Goal: Task Accomplishment & Management: Use online tool/utility

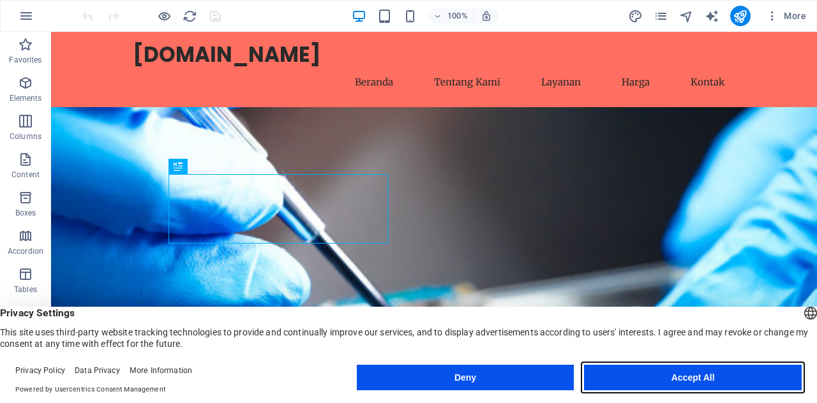
click at [624, 371] on button "Accept All" at bounding box center [693, 378] width 218 height 26
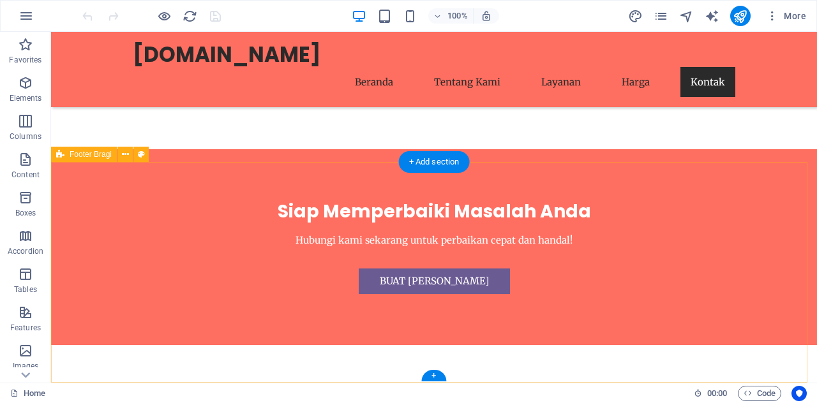
scroll to position [2806, 0]
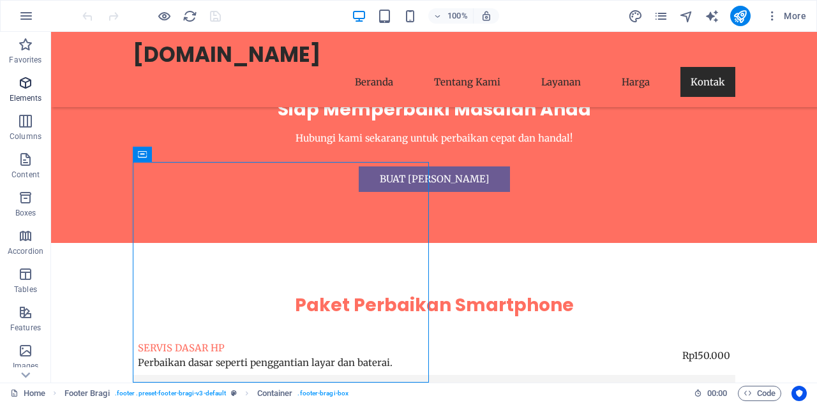
click at [20, 87] on icon "button" at bounding box center [25, 82] width 15 height 15
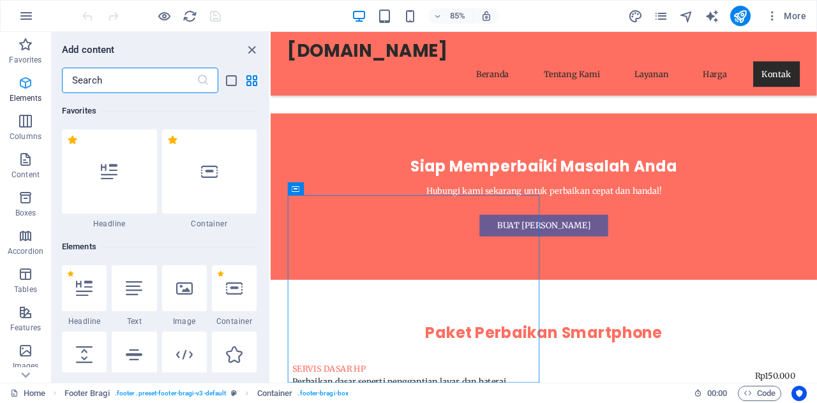
scroll to position [136, 0]
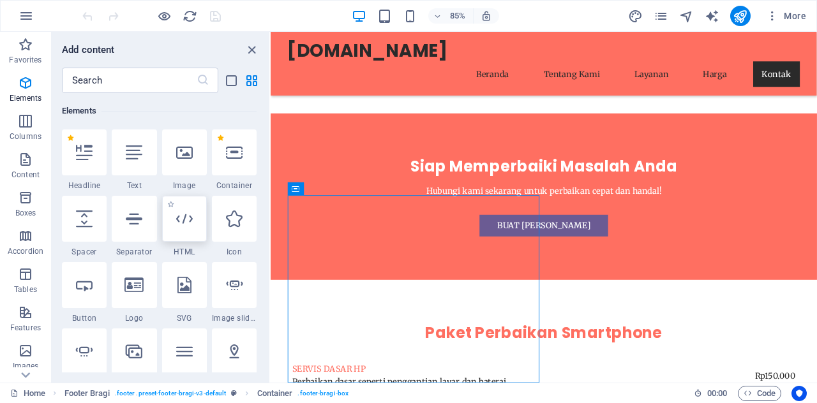
click at [184, 232] on div at bounding box center [184, 219] width 45 height 46
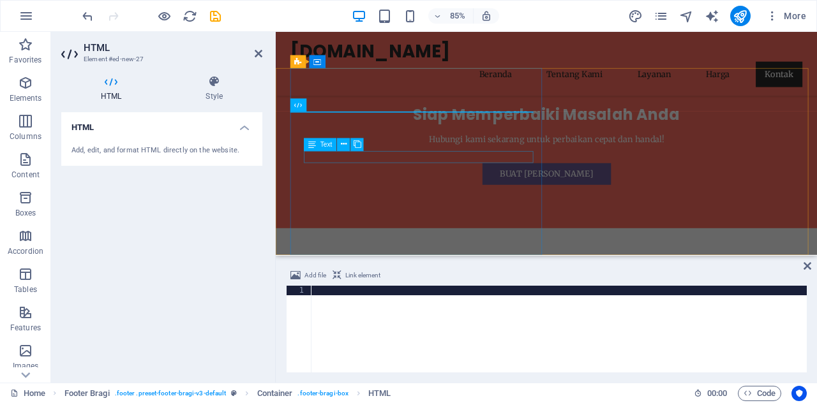
scroll to position [2875, 0]
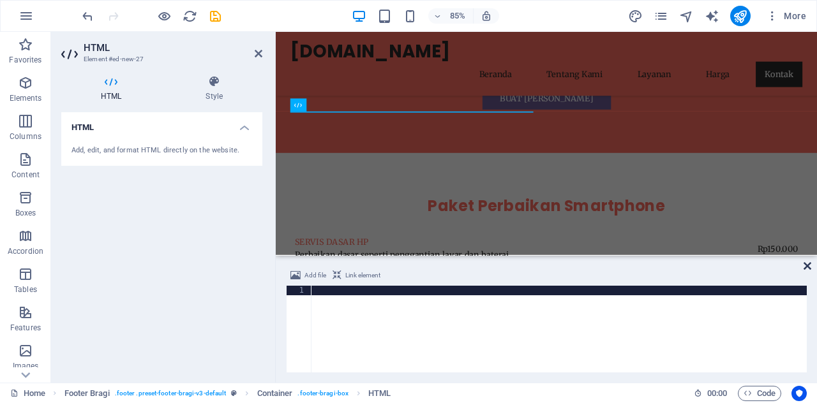
click at [805, 268] on icon at bounding box center [808, 266] width 8 height 10
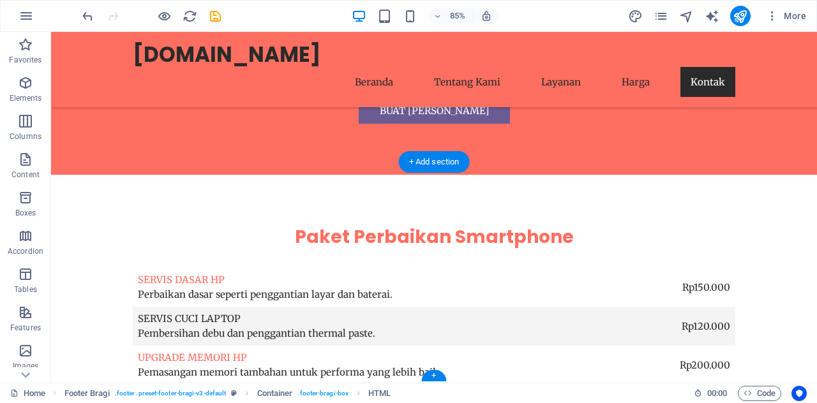
scroll to position [2806, 0]
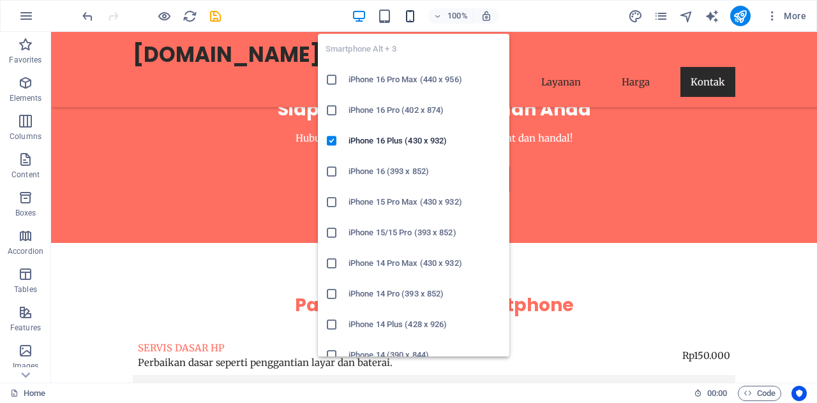
click at [406, 17] on icon "button" at bounding box center [410, 16] width 15 height 15
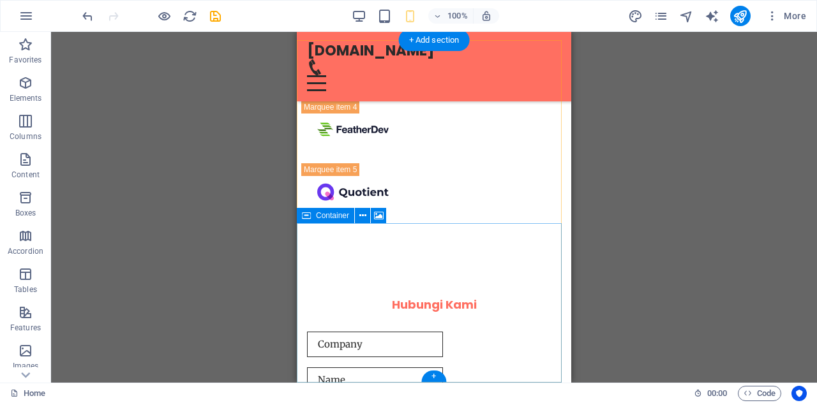
scroll to position [3855, 0]
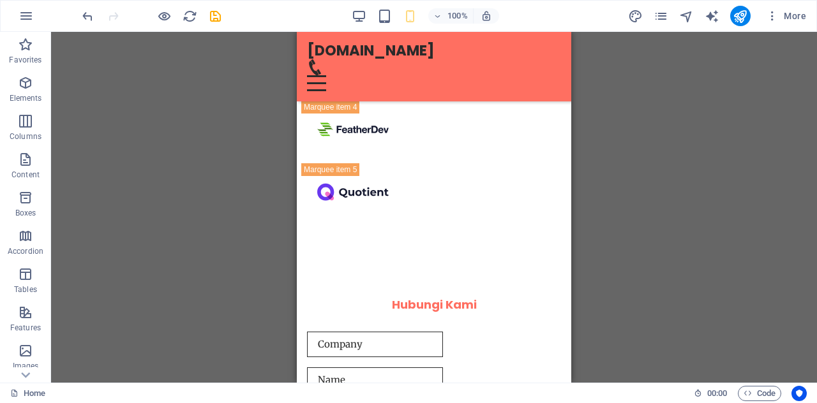
click at [369, 20] on div "100%" at bounding box center [425, 16] width 147 height 20
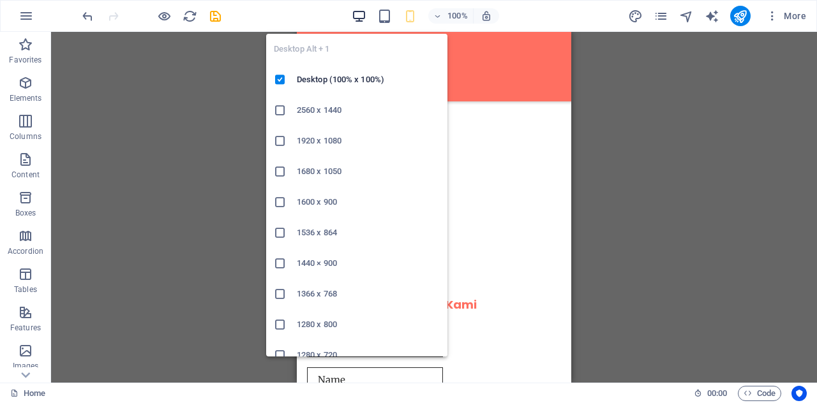
click at [358, 16] on icon "button" at bounding box center [359, 16] width 15 height 15
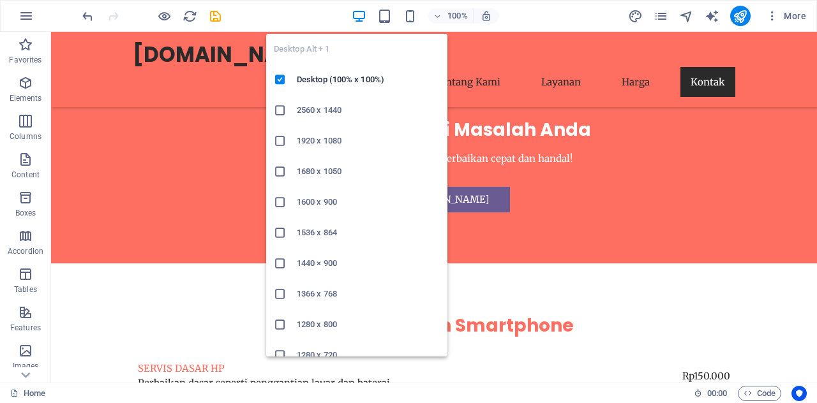
scroll to position [2792, 0]
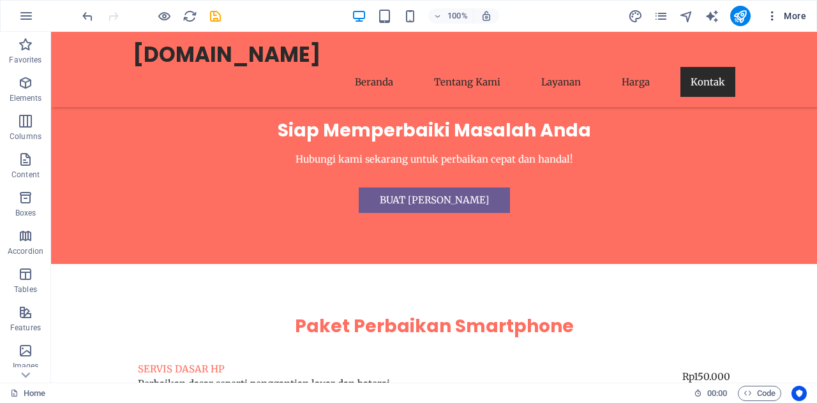
click at [772, 12] on icon "button" at bounding box center [772, 16] width 13 height 13
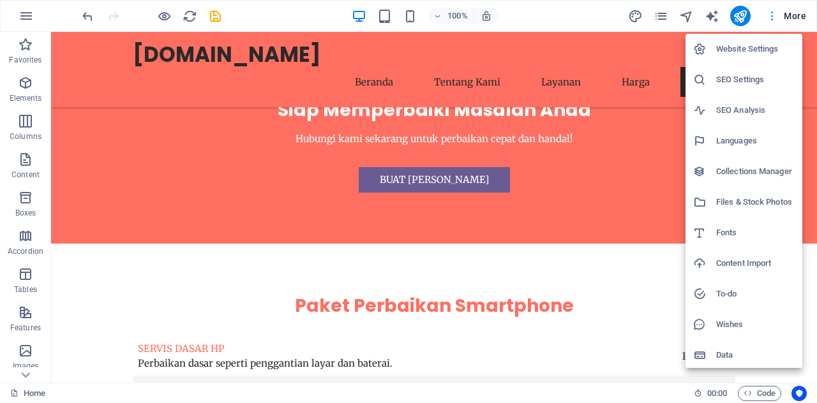
scroll to position [2806, 0]
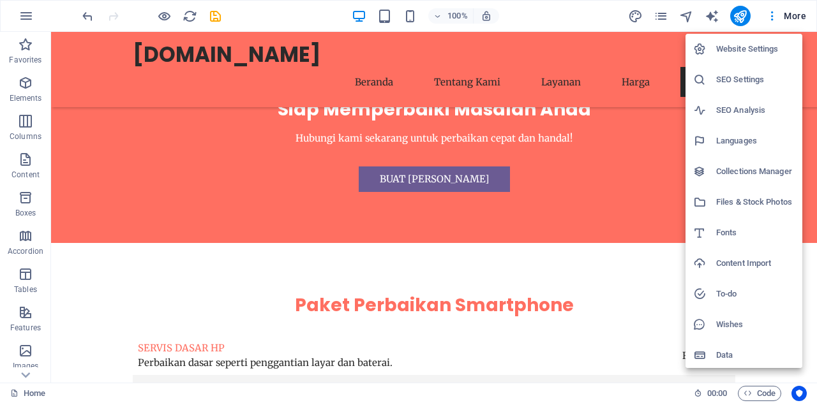
click at [162, 17] on div at bounding box center [408, 201] width 817 height 403
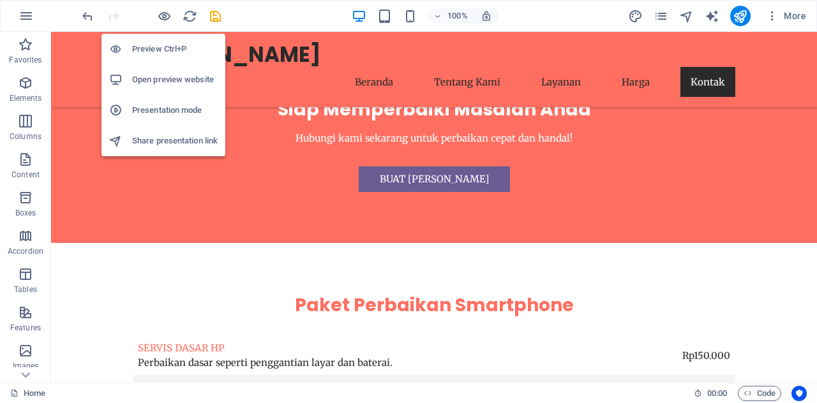
click at [162, 48] on h6 "Preview Ctrl+P" at bounding box center [175, 48] width 86 height 15
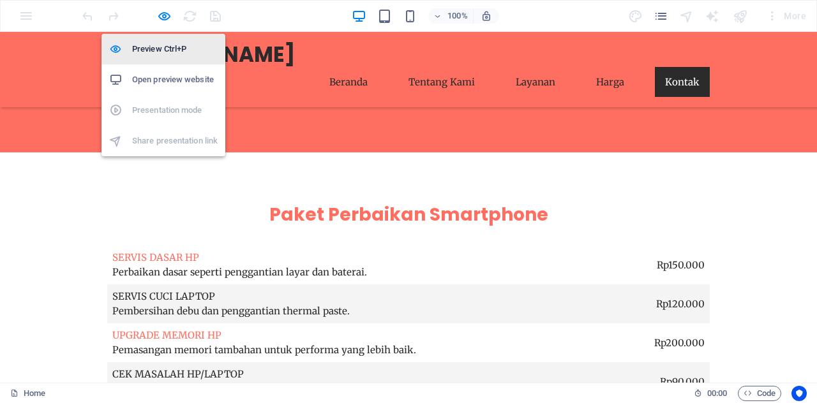
scroll to position [2849, 0]
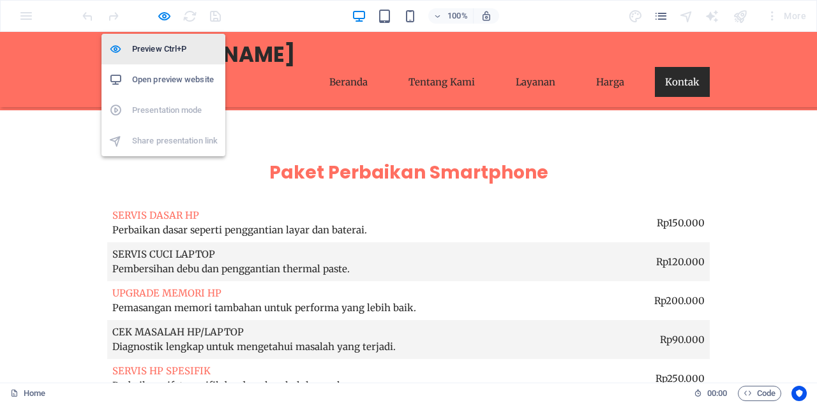
click at [162, 48] on h6 "Preview Ctrl+P" at bounding box center [175, 48] width 86 height 15
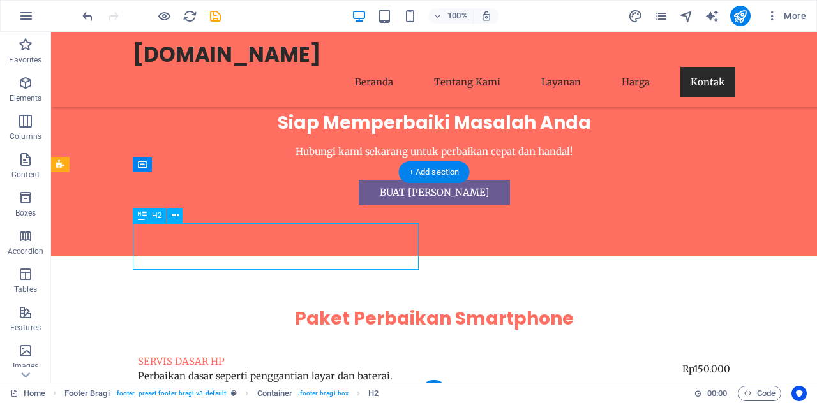
scroll to position [2792, 0]
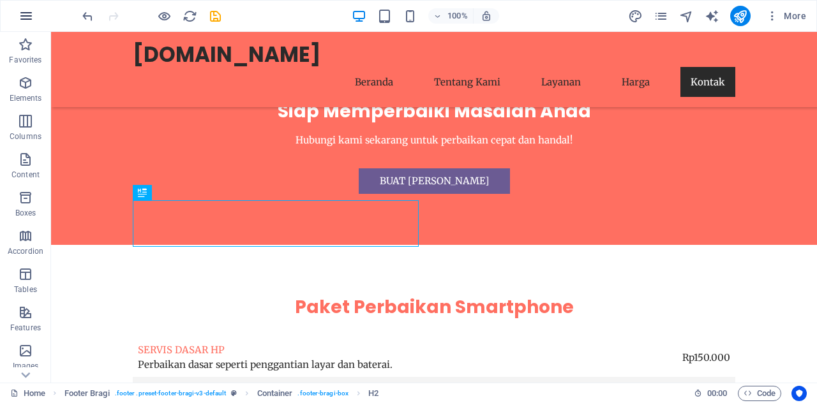
click at [20, 10] on icon "button" at bounding box center [26, 15] width 15 height 15
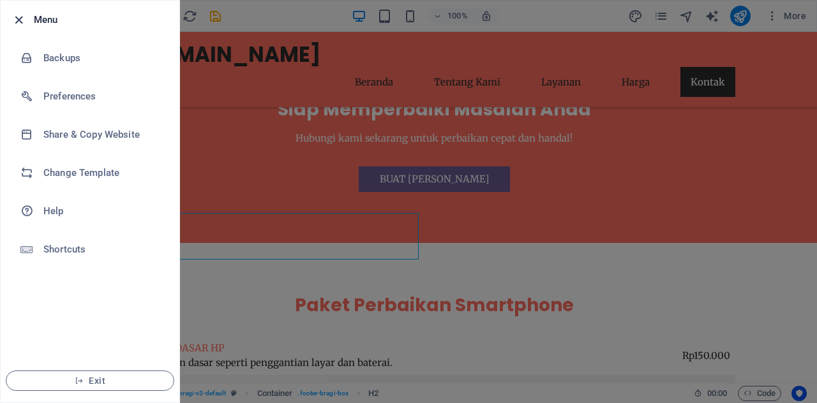
click at [20, 17] on icon "button" at bounding box center [18, 20] width 15 height 15
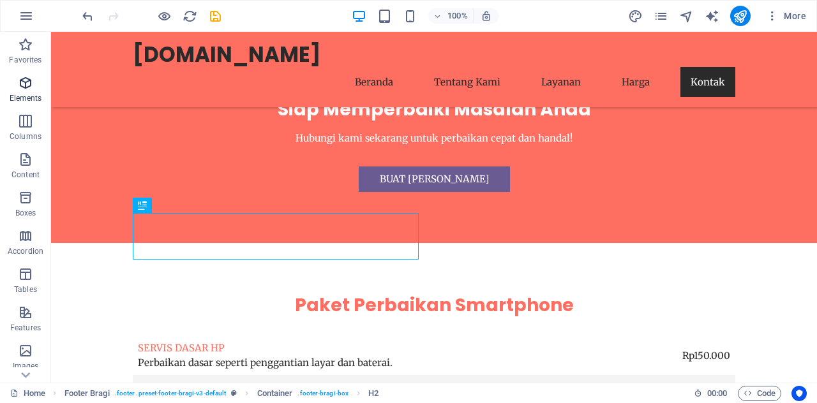
click at [23, 86] on icon "button" at bounding box center [25, 82] width 15 height 15
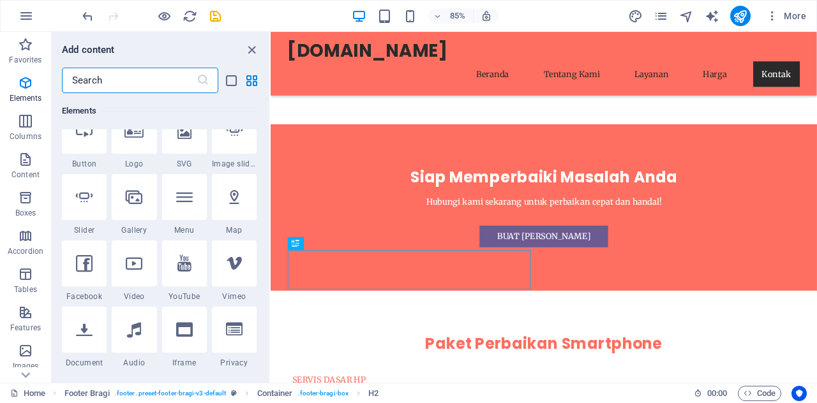
scroll to position [2711, 0]
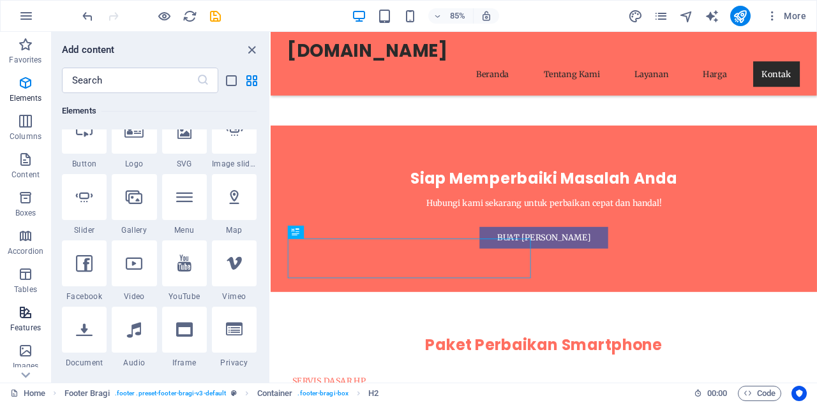
click at [26, 323] on p "Features" at bounding box center [25, 328] width 31 height 10
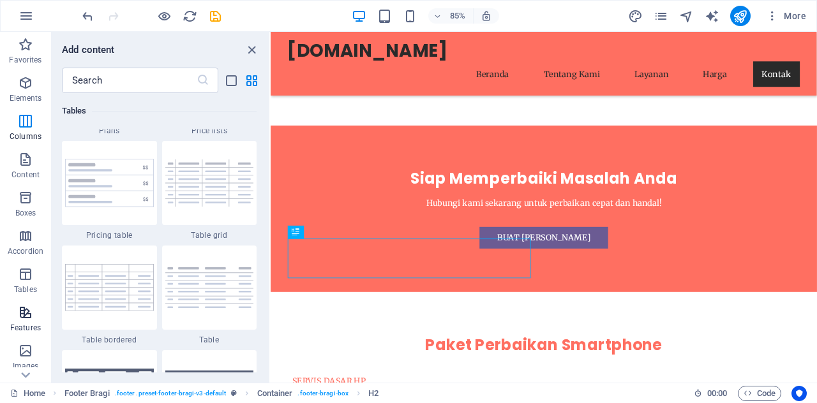
scroll to position [4975, 0]
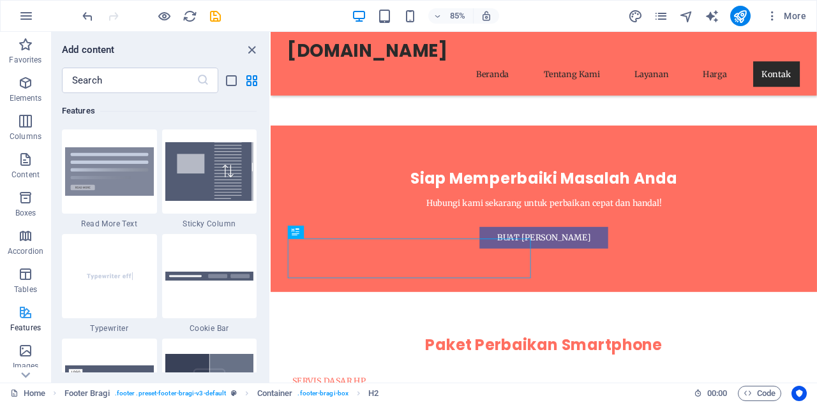
click at [26, 323] on p "Features" at bounding box center [25, 328] width 31 height 10
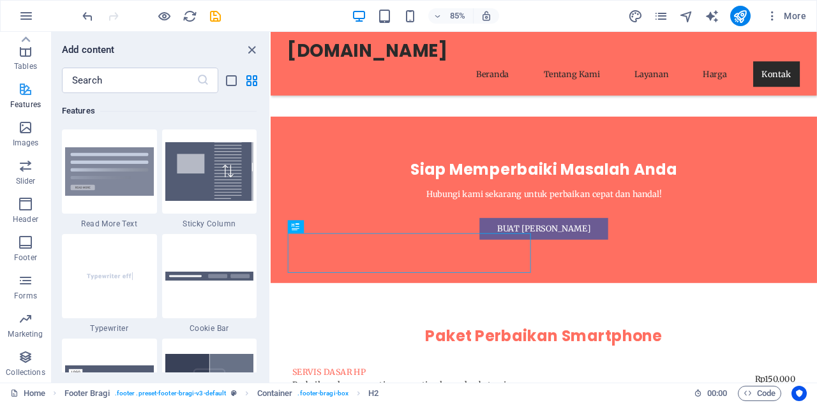
scroll to position [2725, 0]
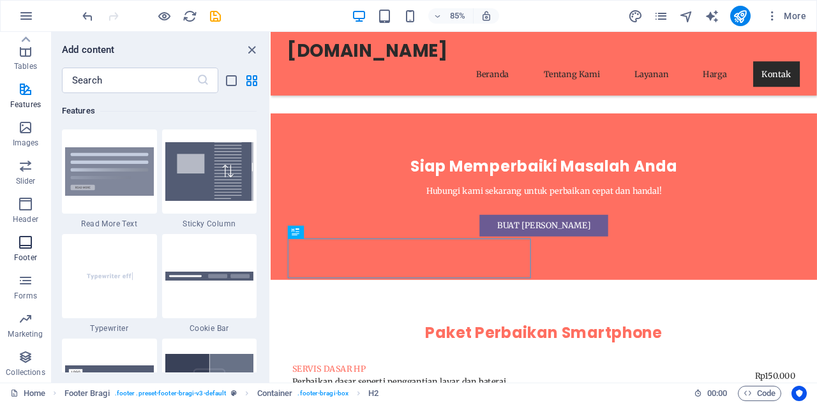
click at [23, 253] on p "Footer" at bounding box center [25, 258] width 23 height 10
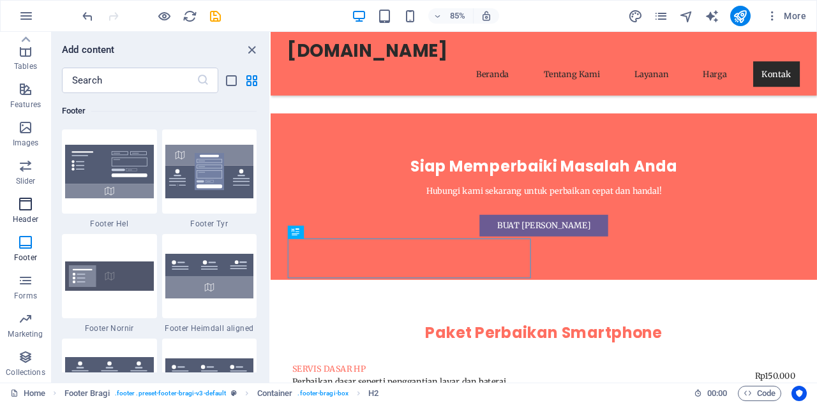
click at [36, 208] on span "Header" at bounding box center [25, 212] width 51 height 31
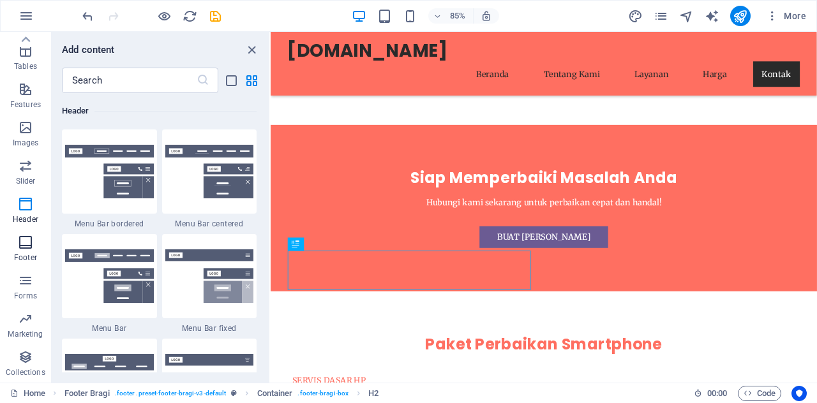
scroll to position [2711, 0]
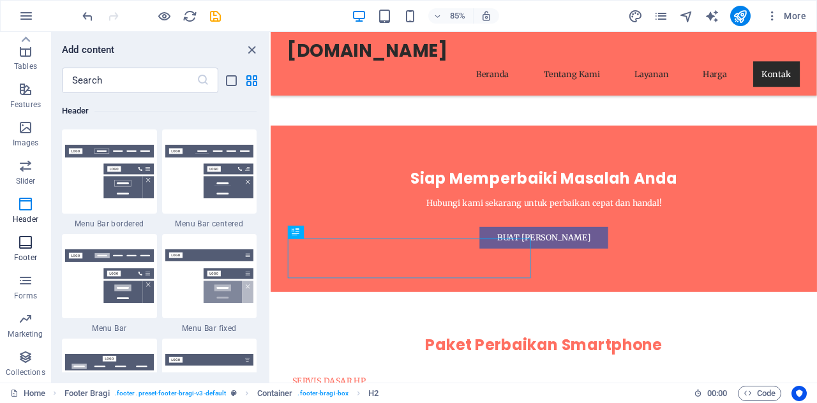
click at [18, 241] on icon "button" at bounding box center [25, 242] width 15 height 15
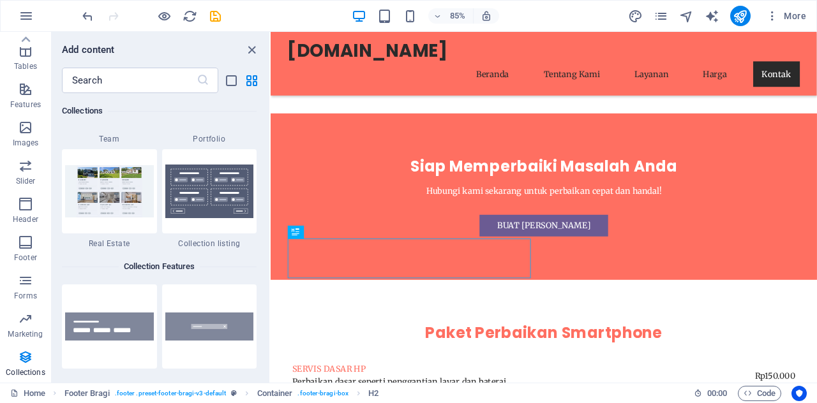
scroll to position [12008, 0]
click at [249, 56] on icon "close panel" at bounding box center [251, 50] width 15 height 15
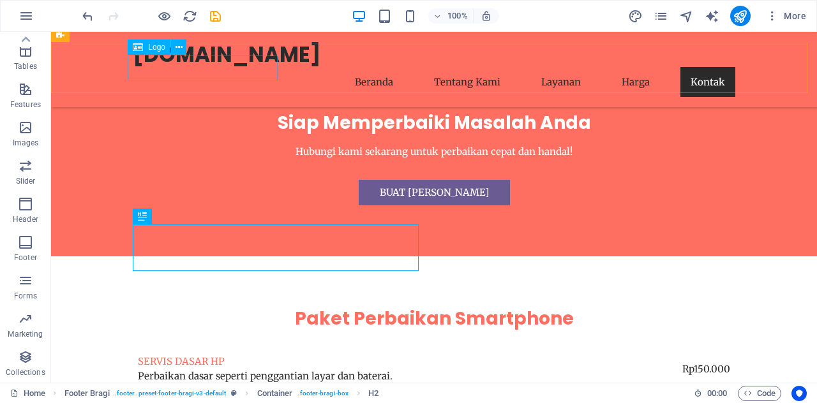
scroll to position [2792, 0]
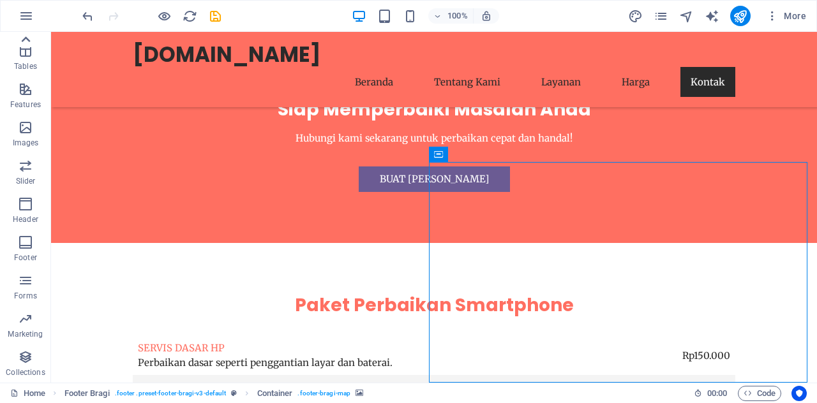
click at [27, 36] on icon at bounding box center [26, 40] width 18 height 18
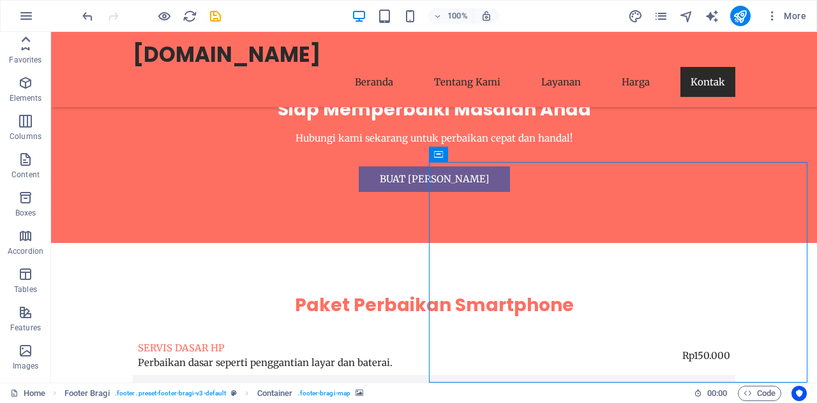
click at [27, 36] on div "Favorites Elements Columns Content Boxes Accordion Tables Features Images Slide…" at bounding box center [25, 207] width 51 height 351
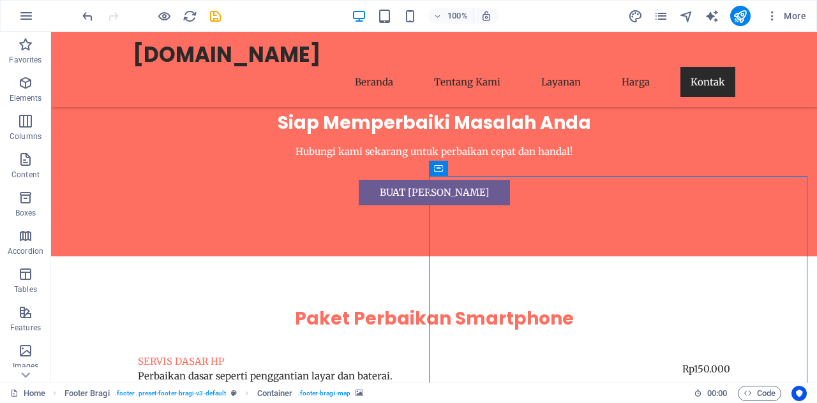
scroll to position [2792, 0]
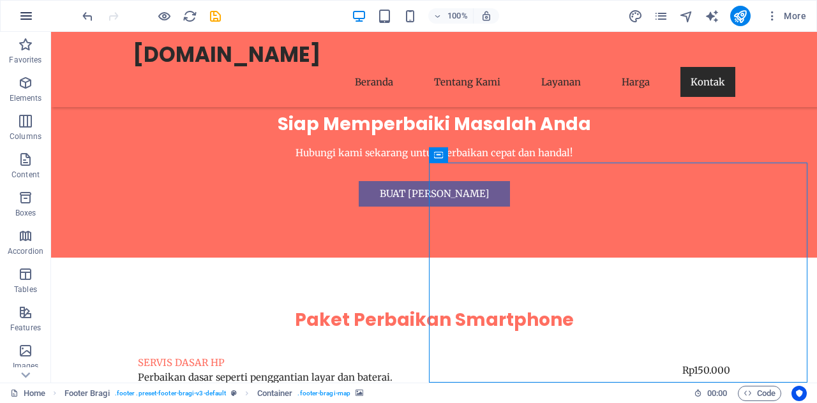
click at [26, 15] on icon "button" at bounding box center [26, 15] width 15 height 15
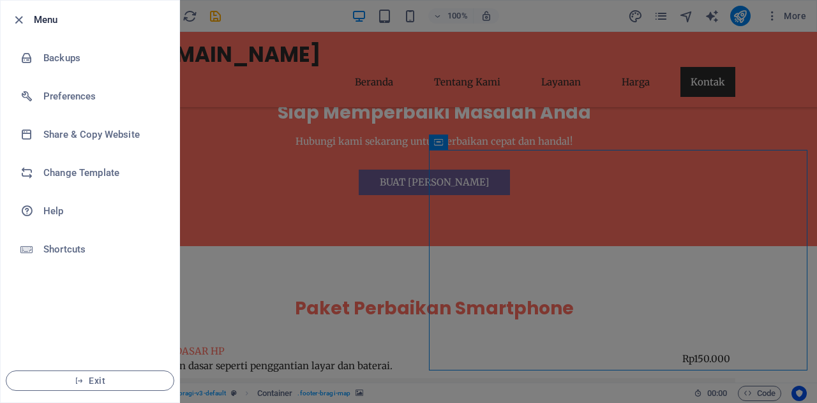
scroll to position [2806, 0]
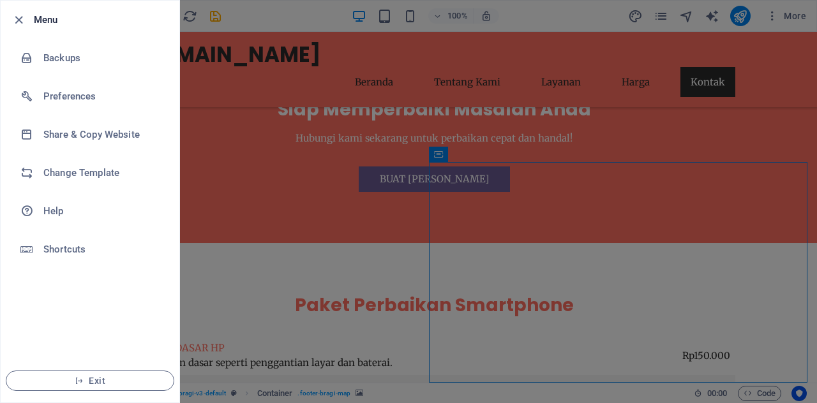
click at [10, 17] on li "Menu" at bounding box center [90, 20] width 179 height 38
click at [15, 17] on icon "button" at bounding box center [18, 20] width 15 height 15
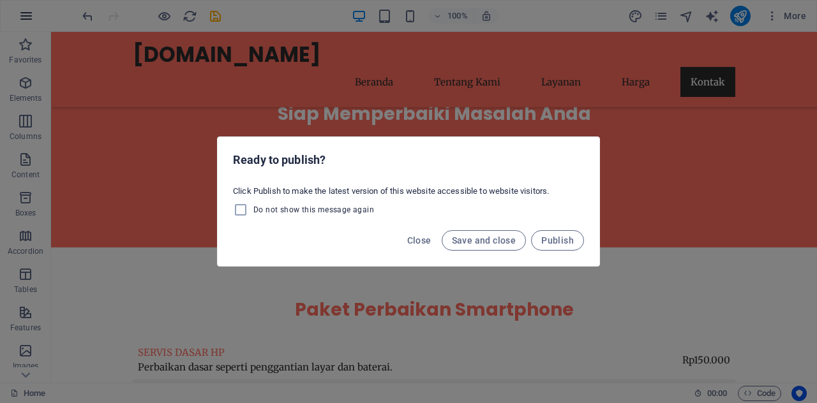
scroll to position [2792, 0]
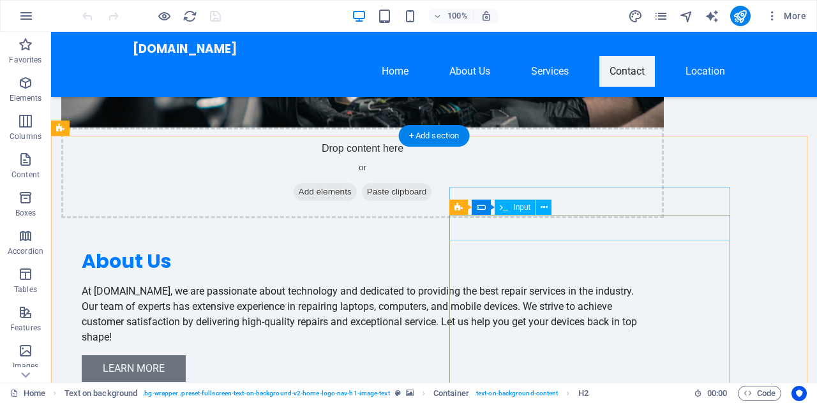
scroll to position [924, 0]
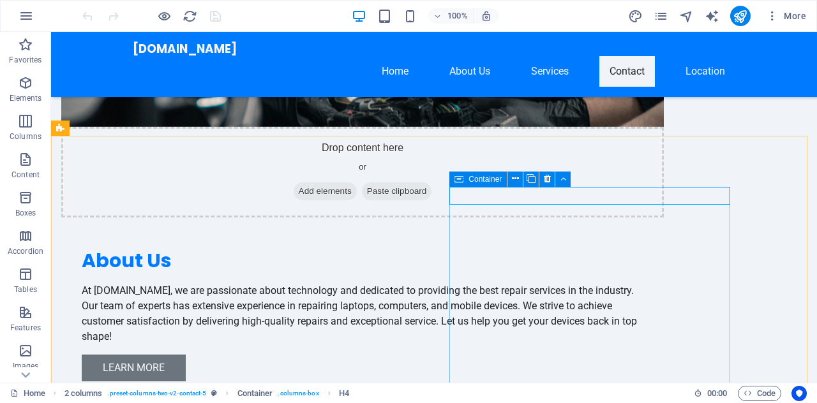
click at [469, 180] on span "Container" at bounding box center [484, 180] width 33 height 8
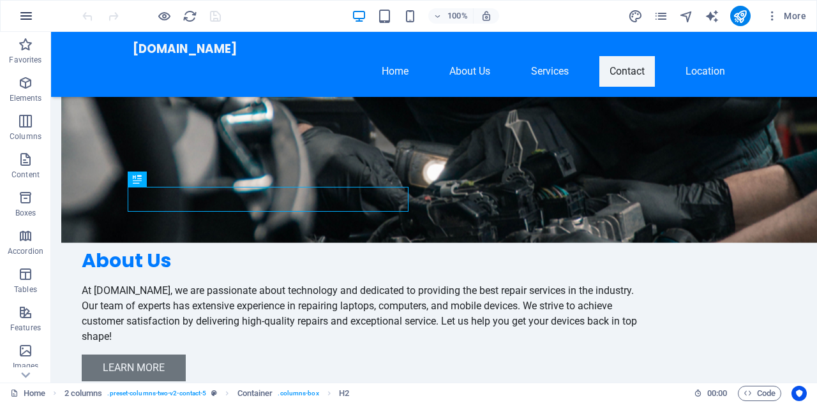
click at [23, 11] on icon "button" at bounding box center [26, 15] width 15 height 15
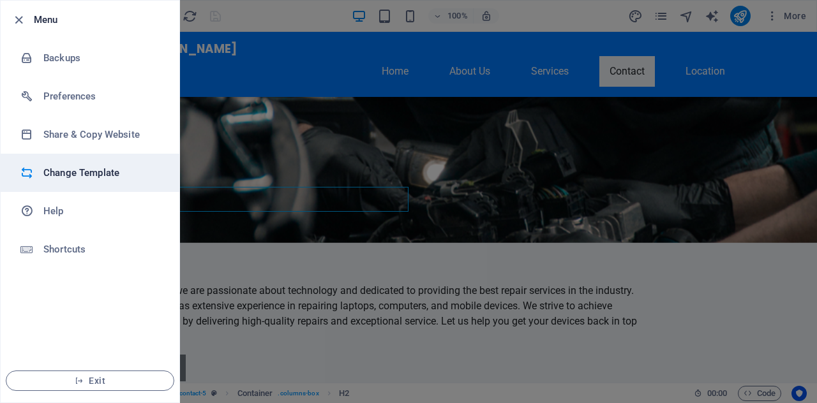
click at [79, 165] on h6 "Change Template" at bounding box center [102, 172] width 118 height 15
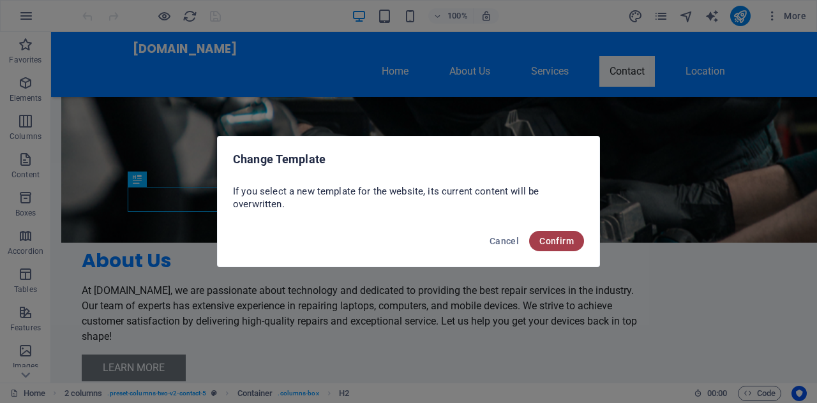
click at [583, 239] on button "Confirm" at bounding box center [556, 241] width 55 height 20
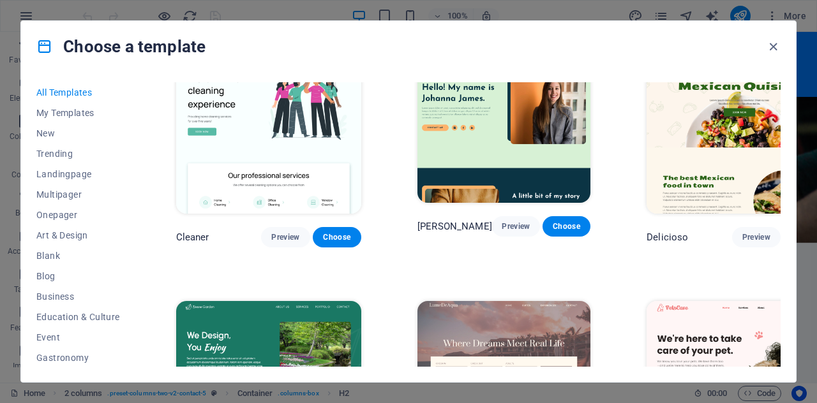
scroll to position [1847, 0]
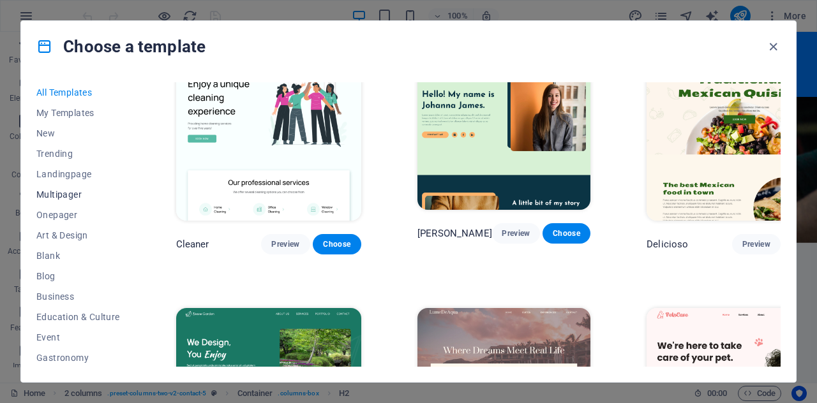
click at [57, 200] on button "Multipager" at bounding box center [78, 194] width 84 height 20
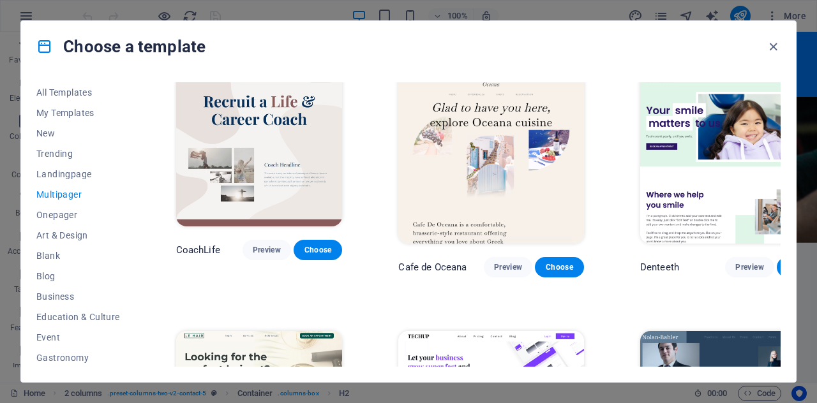
scroll to position [2079, 0]
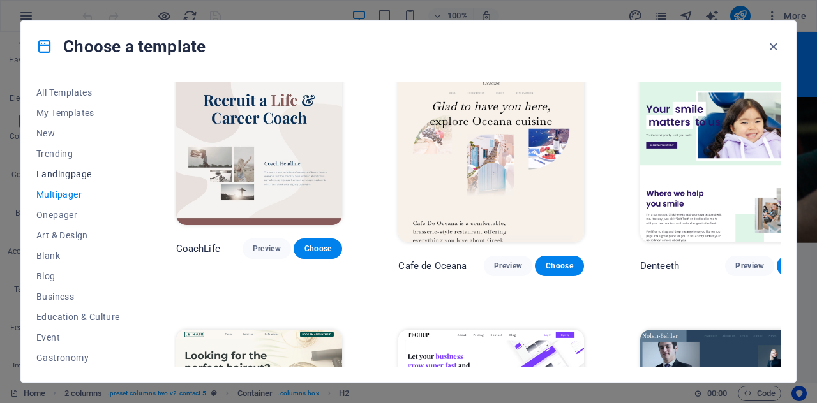
click at [64, 170] on span "Landingpage" at bounding box center [78, 174] width 84 height 10
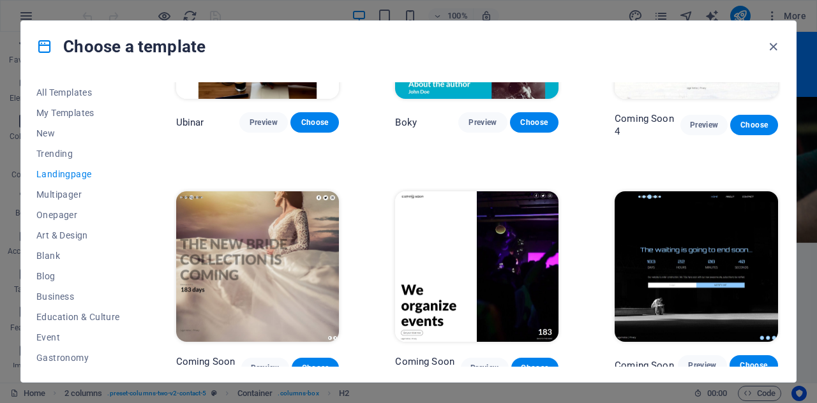
scroll to position [1801, 0]
click at [61, 160] on button "Trending" at bounding box center [78, 154] width 84 height 20
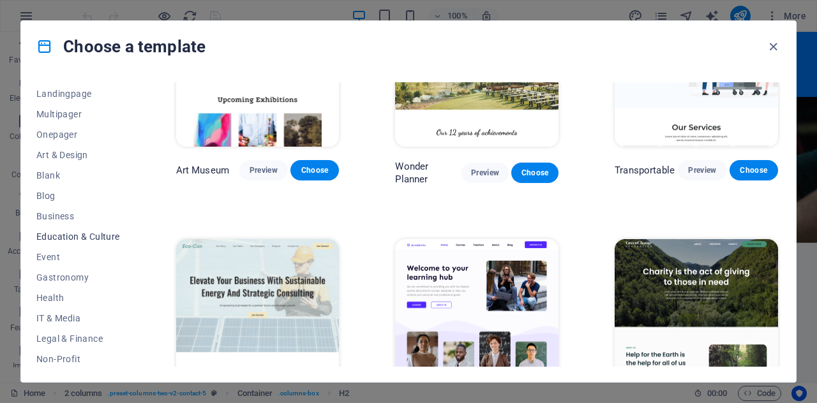
scroll to position [84, 0]
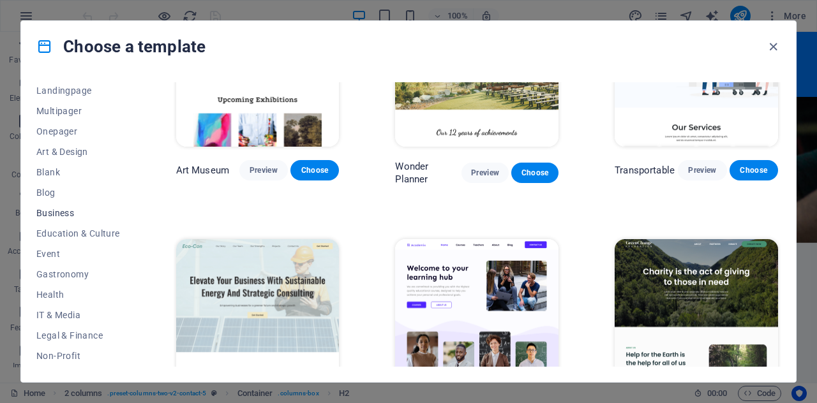
click at [61, 222] on button "Business" at bounding box center [78, 213] width 84 height 20
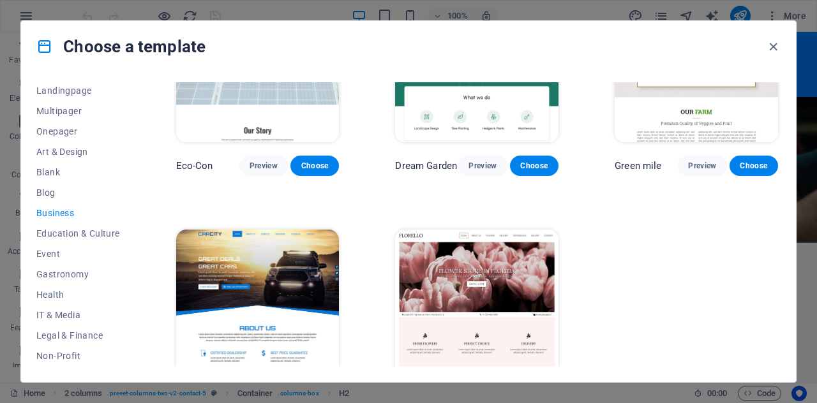
scroll to position [142, 0]
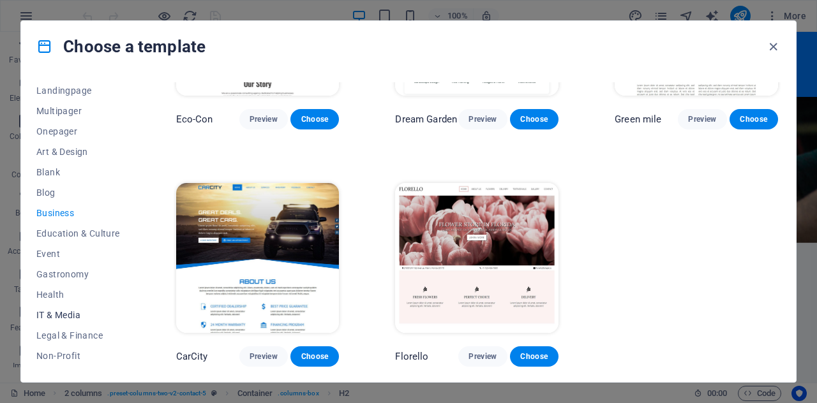
click at [58, 312] on span "IT & Media" at bounding box center [78, 315] width 84 height 10
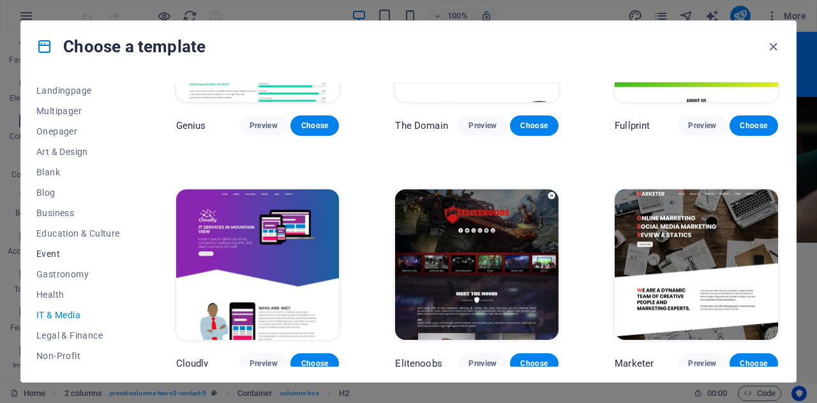
scroll to position [225, 0]
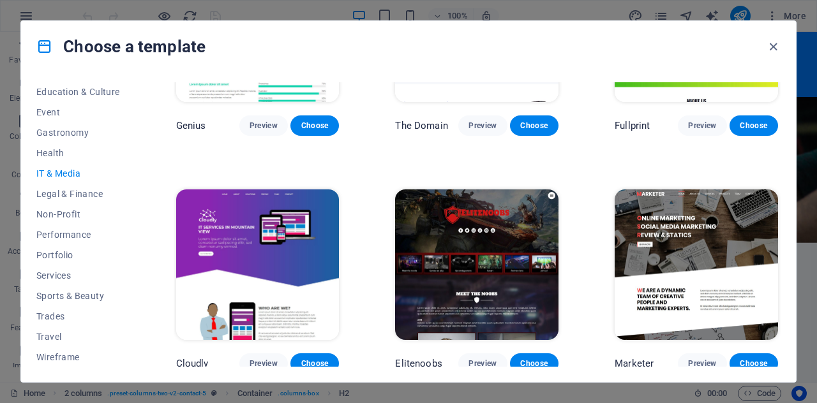
click at [627, 233] on img at bounding box center [696, 265] width 163 height 151
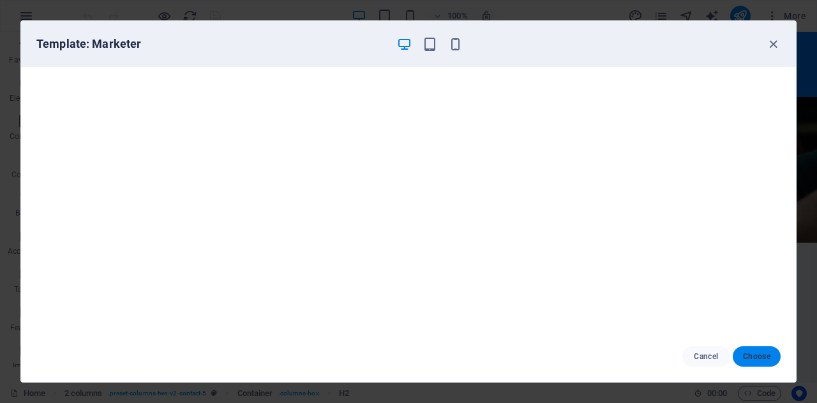
click at [757, 366] on button "Choose" at bounding box center [757, 357] width 48 height 20
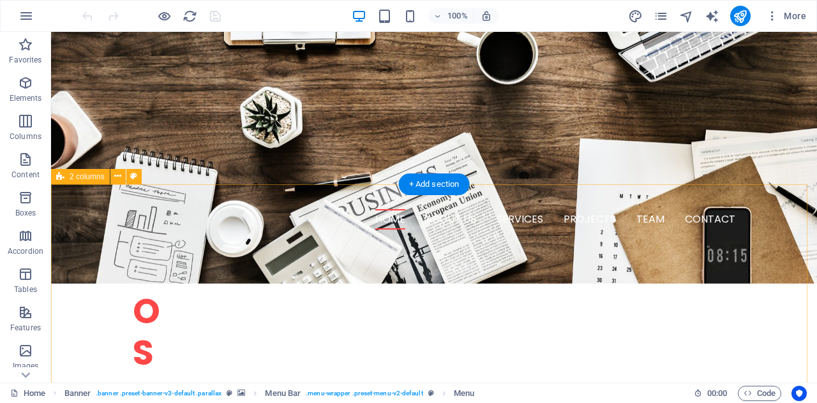
scroll to position [260, 0]
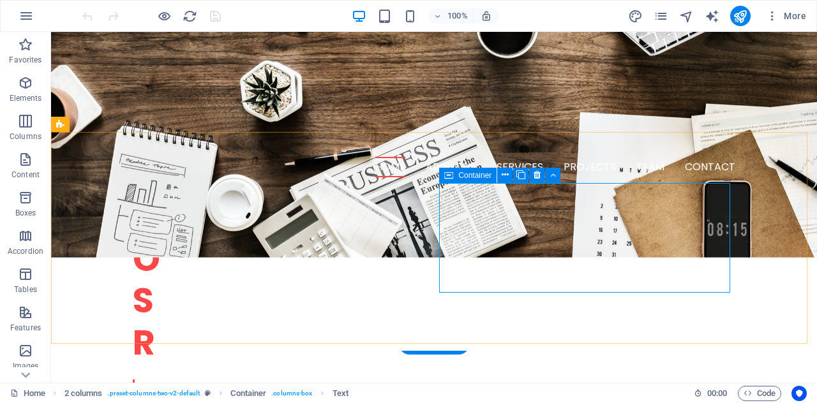
click at [446, 179] on icon at bounding box center [448, 175] width 9 height 15
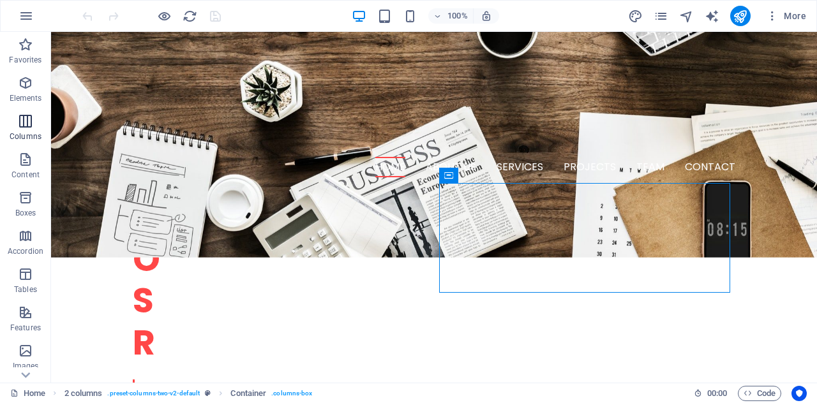
click at [19, 117] on icon "button" at bounding box center [25, 121] width 15 height 15
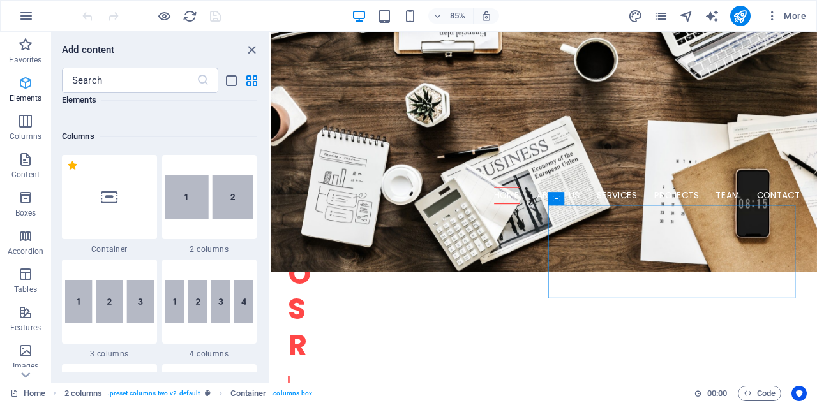
scroll to position [624, 0]
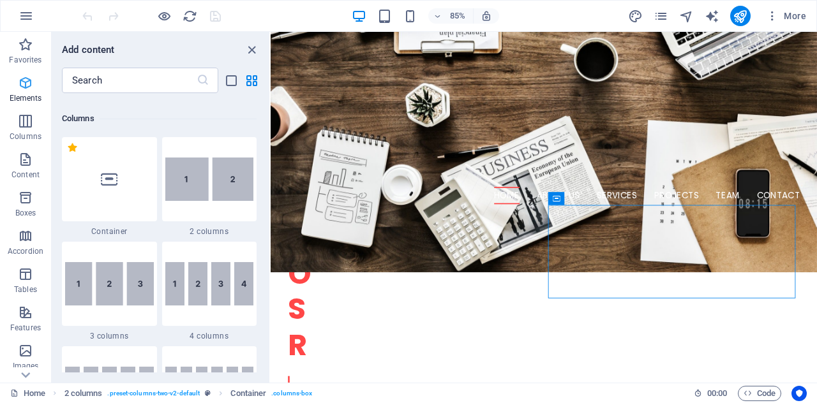
click at [24, 76] on icon "button" at bounding box center [25, 82] width 15 height 15
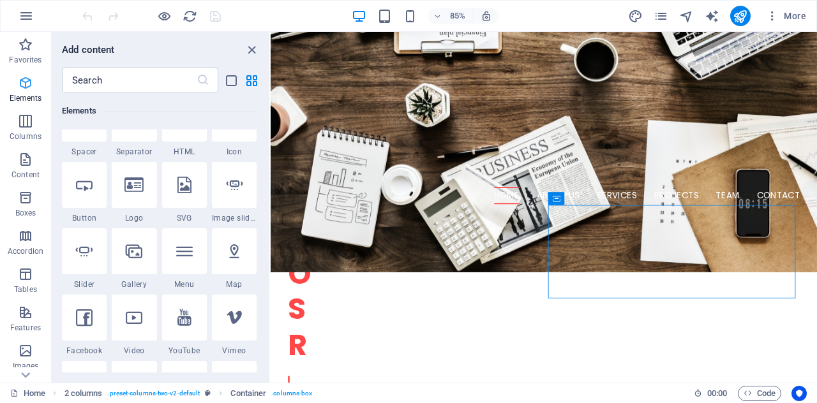
scroll to position [136, 0]
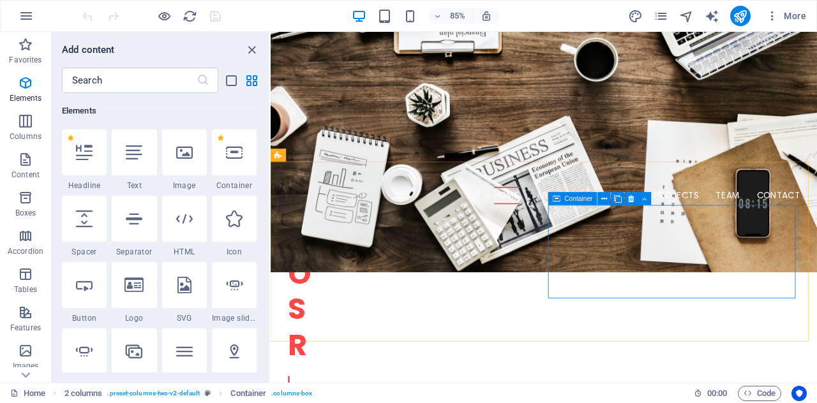
click at [556, 201] on icon at bounding box center [557, 199] width 8 height 13
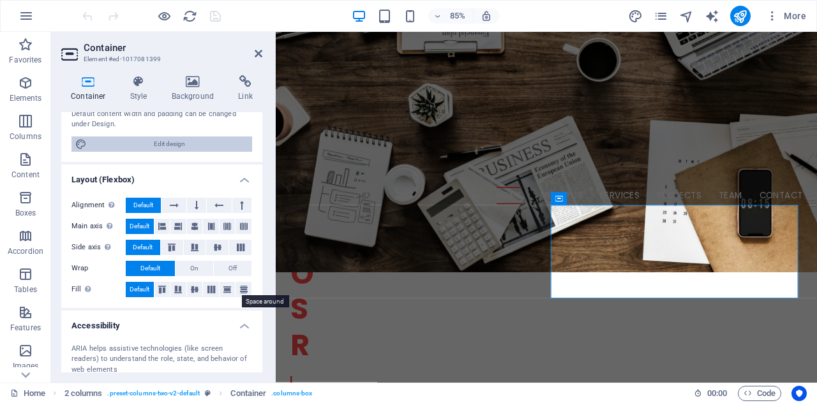
scroll to position [254, 0]
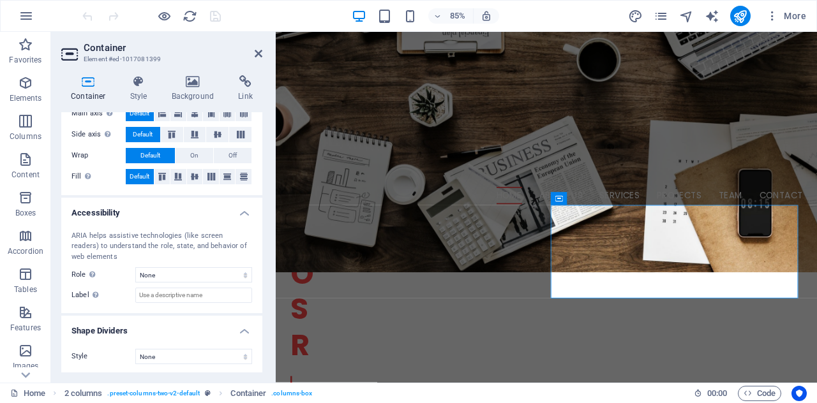
click at [124, 244] on div "ARIA helps assistive technologies (like screen readers) to understand the role,…" at bounding box center [161, 247] width 181 height 32
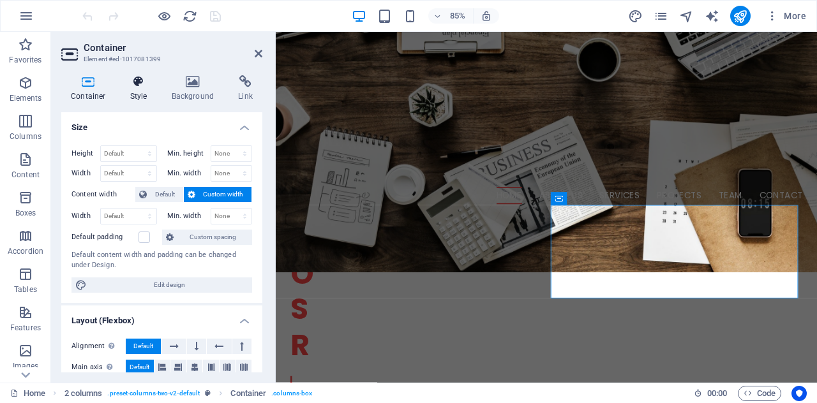
click at [137, 84] on icon at bounding box center [139, 81] width 36 height 13
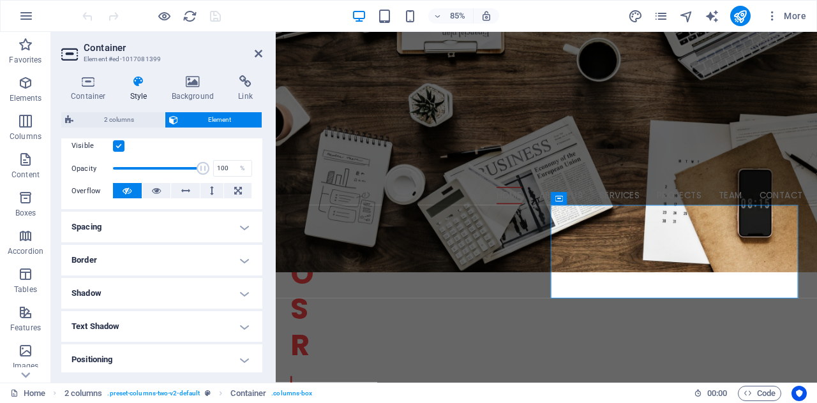
scroll to position [304, 0]
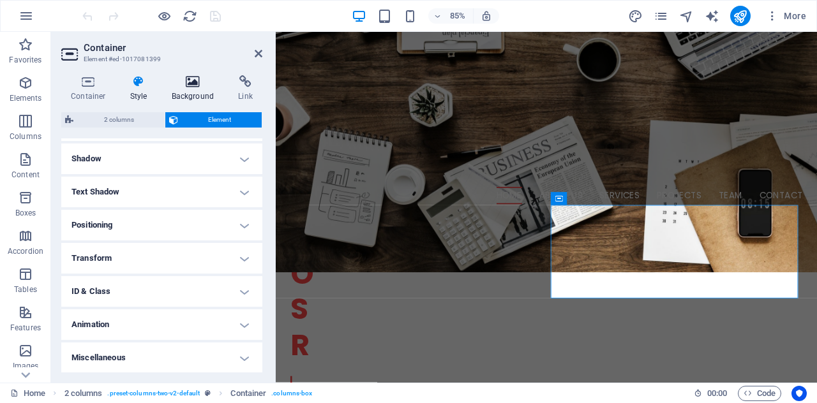
click at [188, 89] on h4 "Background" at bounding box center [195, 88] width 67 height 27
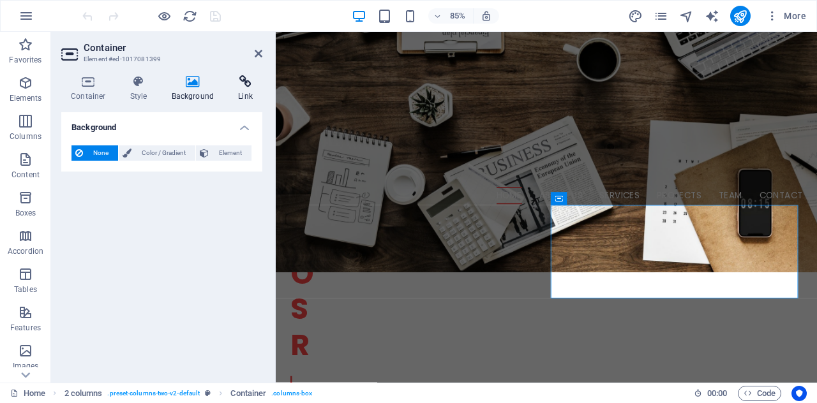
click at [236, 89] on h4 "Link" at bounding box center [245, 88] width 34 height 27
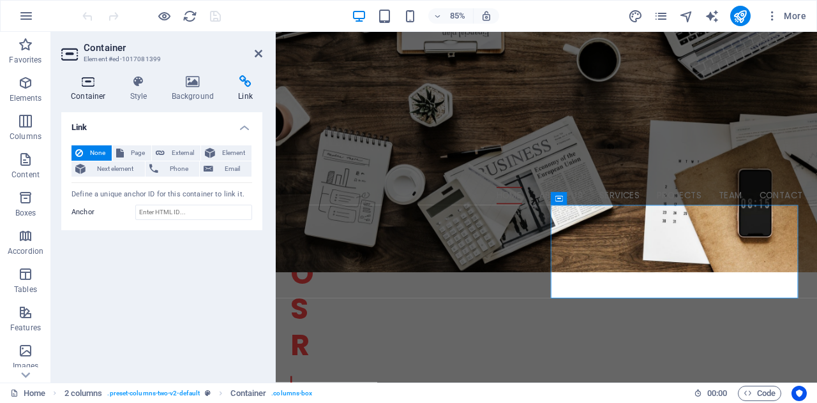
click at [97, 89] on h4 "Container" at bounding box center [90, 88] width 59 height 27
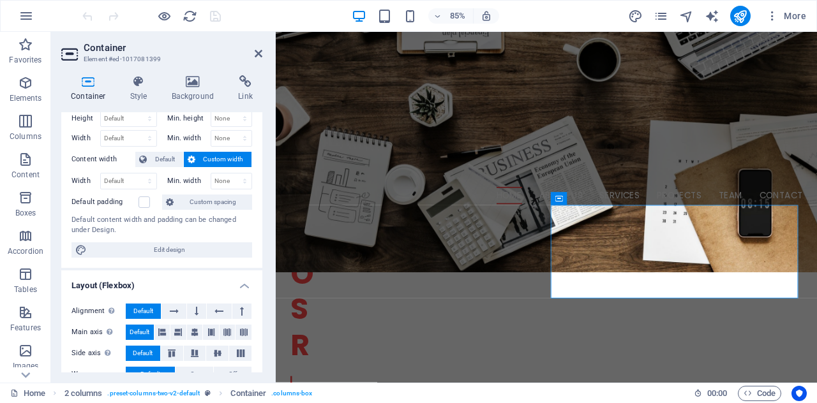
scroll to position [0, 0]
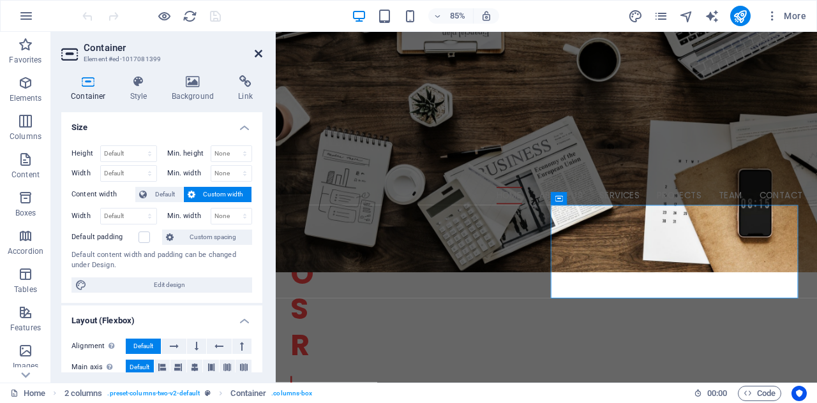
click at [255, 59] on link at bounding box center [259, 54] width 8 height 11
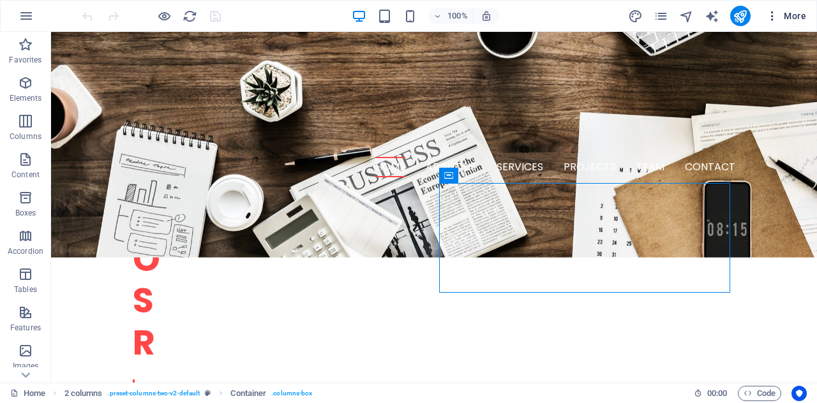
click at [785, 18] on span "More" at bounding box center [786, 16] width 40 height 13
